Goal: Navigation & Orientation: Find specific page/section

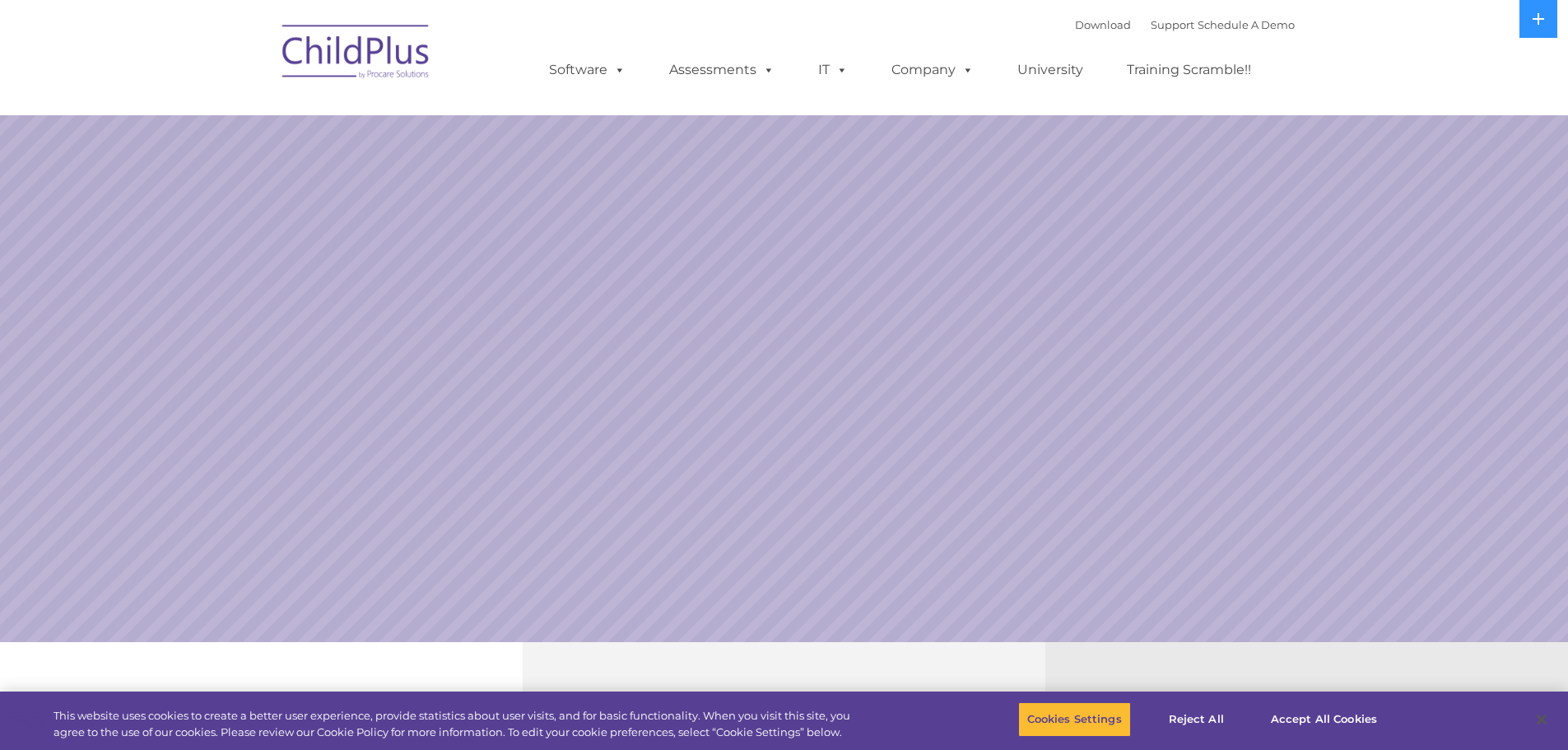
select select "MEDIUM"
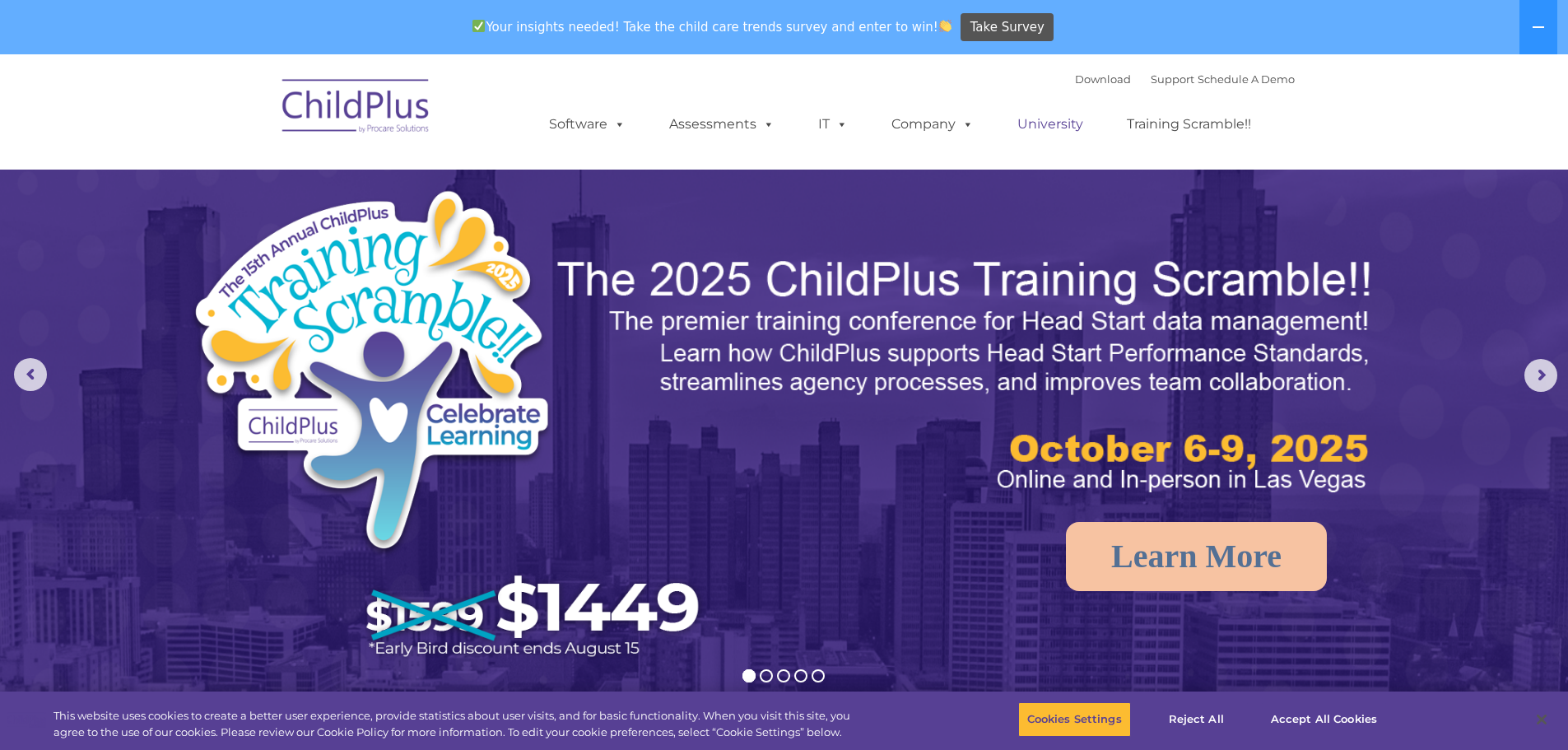
click at [1033, 131] on link "University" at bounding box center [1050, 124] width 99 height 33
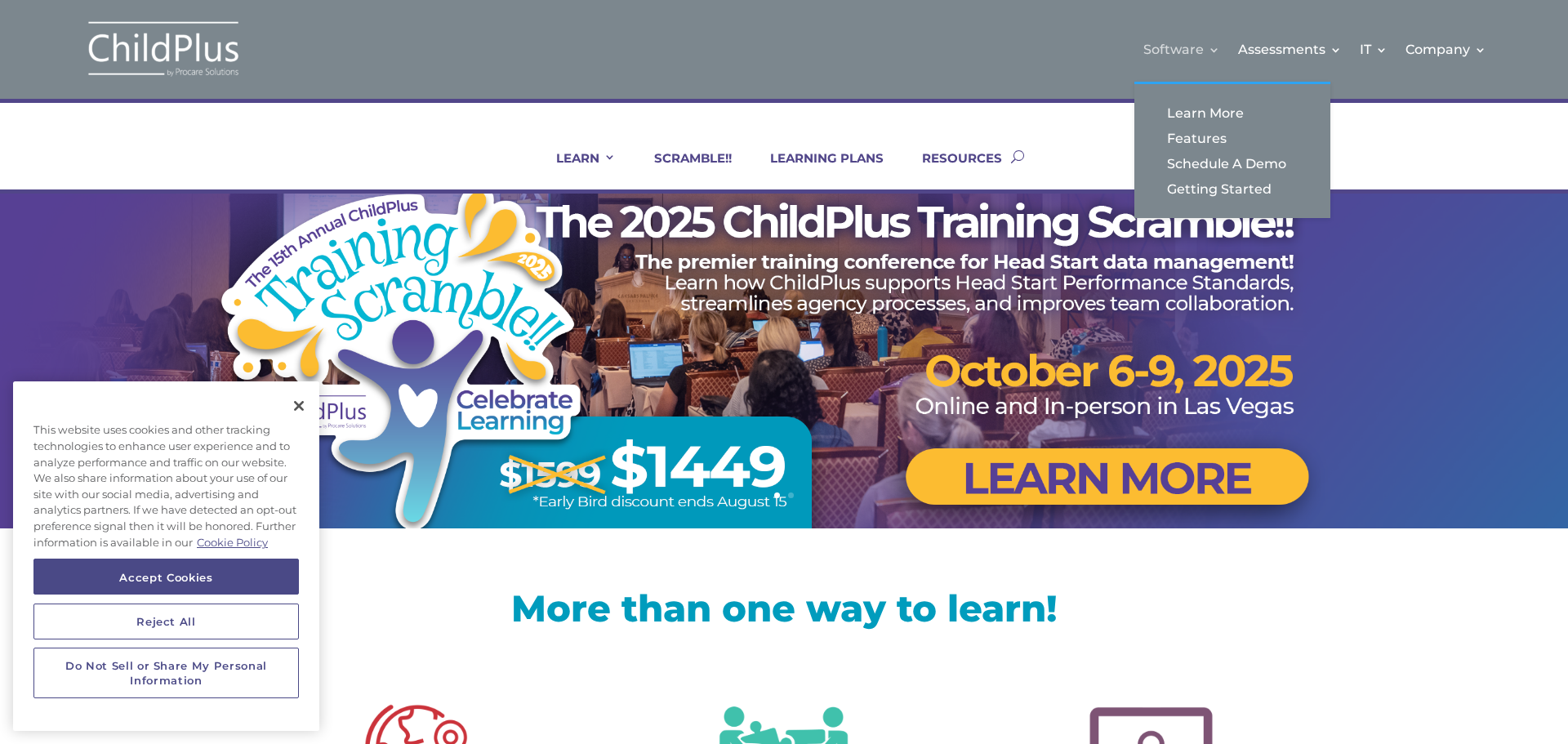
click at [1187, 53] on link "Software" at bounding box center [1182, 49] width 77 height 66
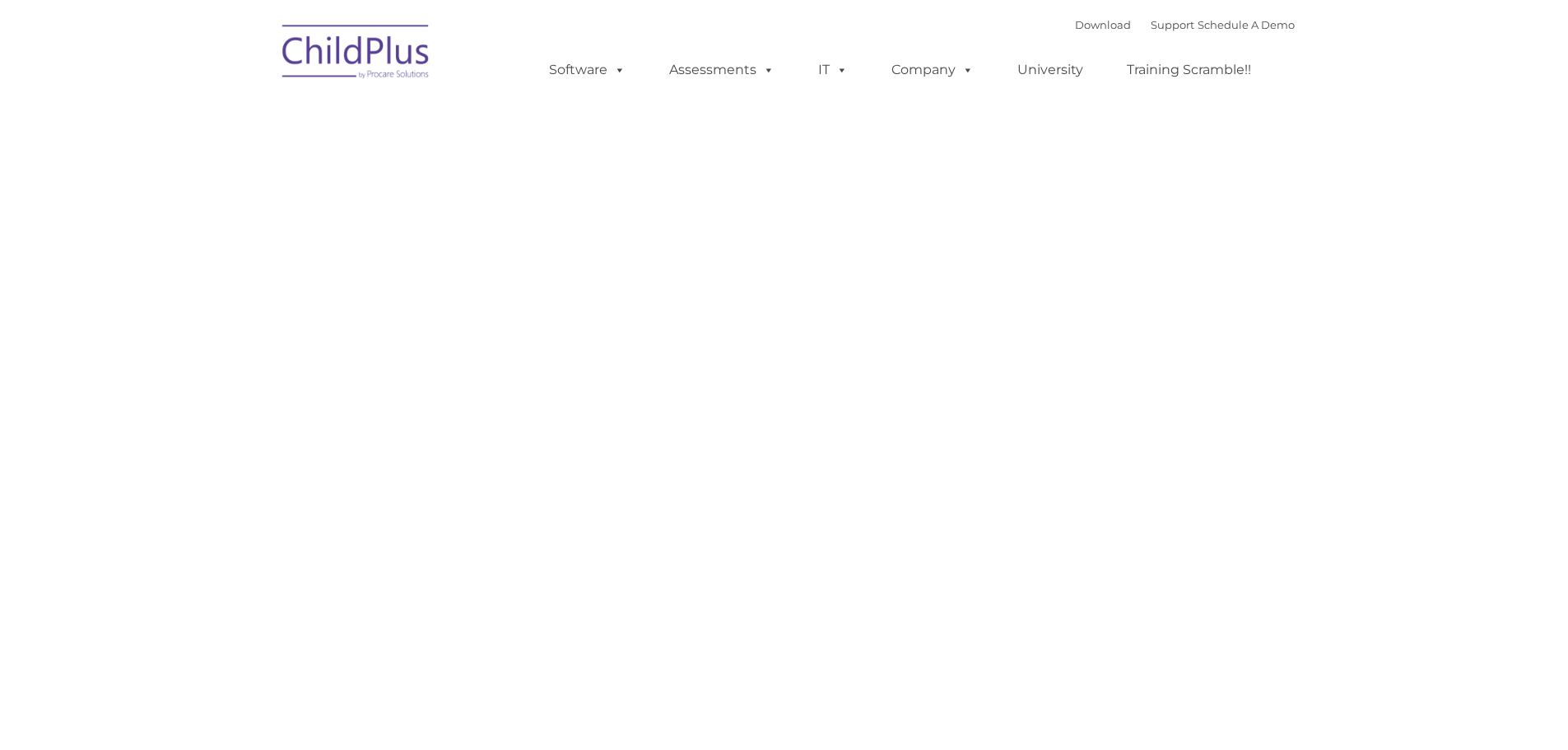
type input ""
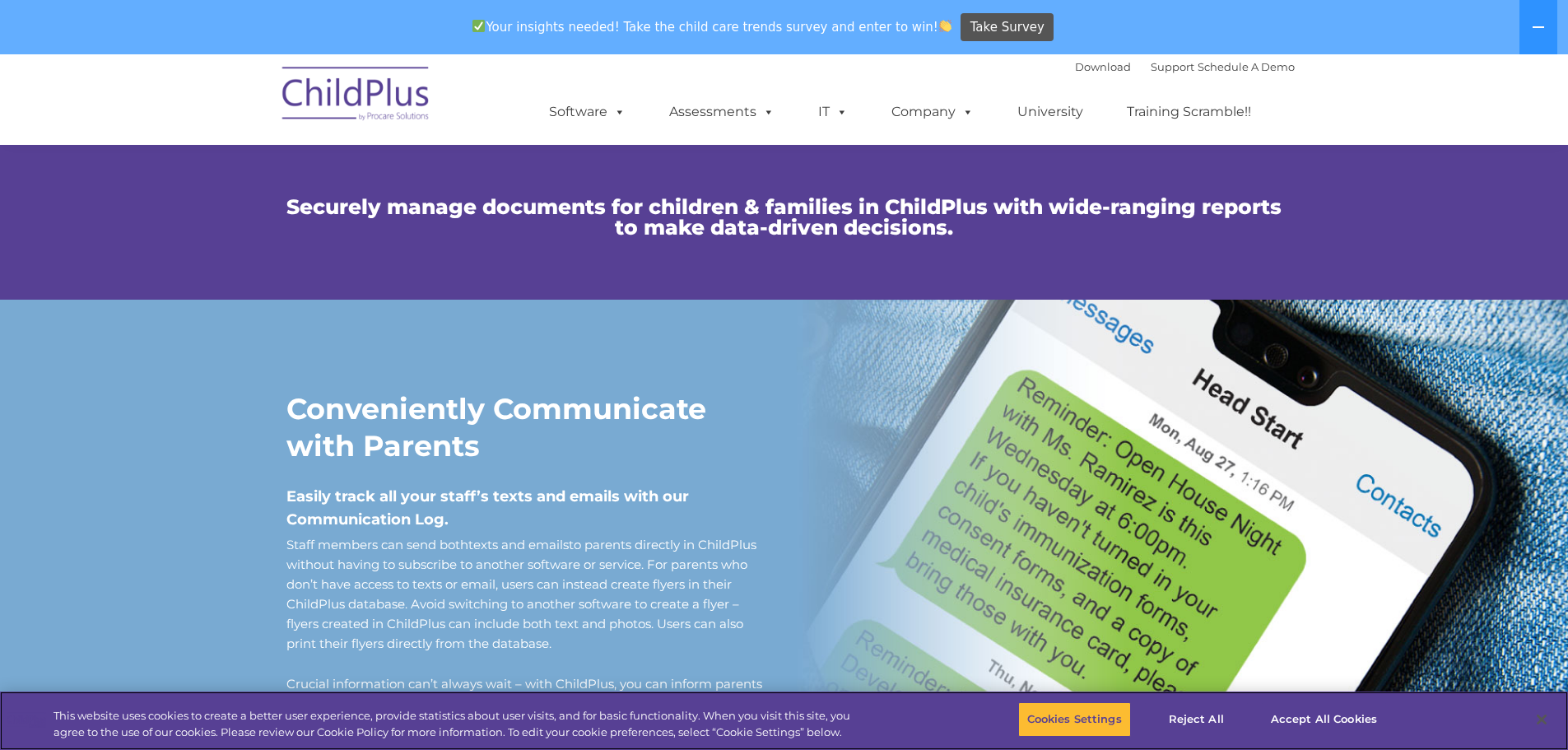
scroll to position [1189, 0]
